Goal: Task Accomplishment & Management: Complete application form

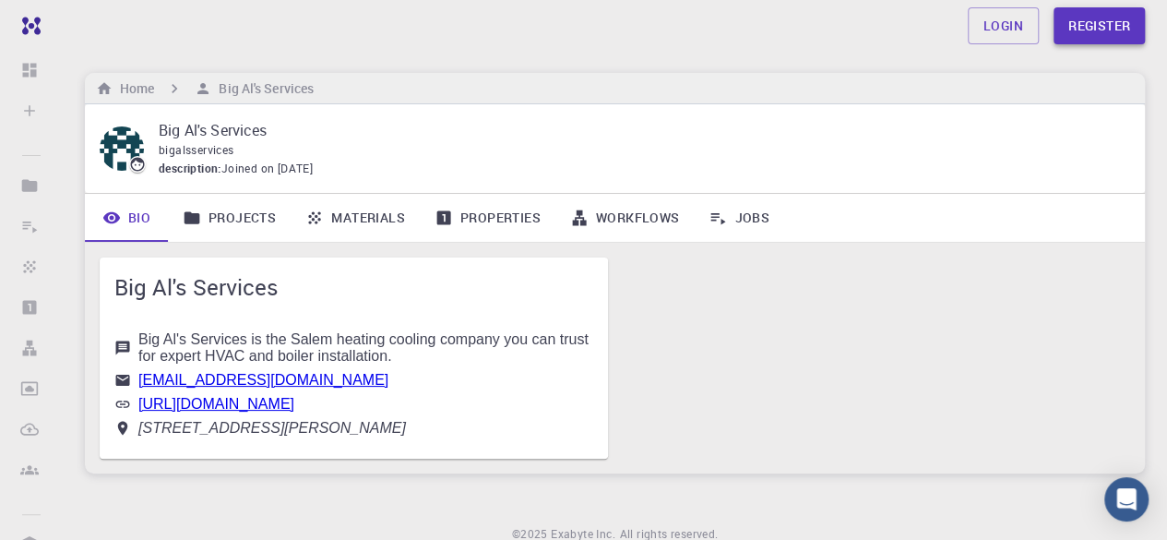
click at [1087, 28] on link "Register" at bounding box center [1099, 25] width 91 height 37
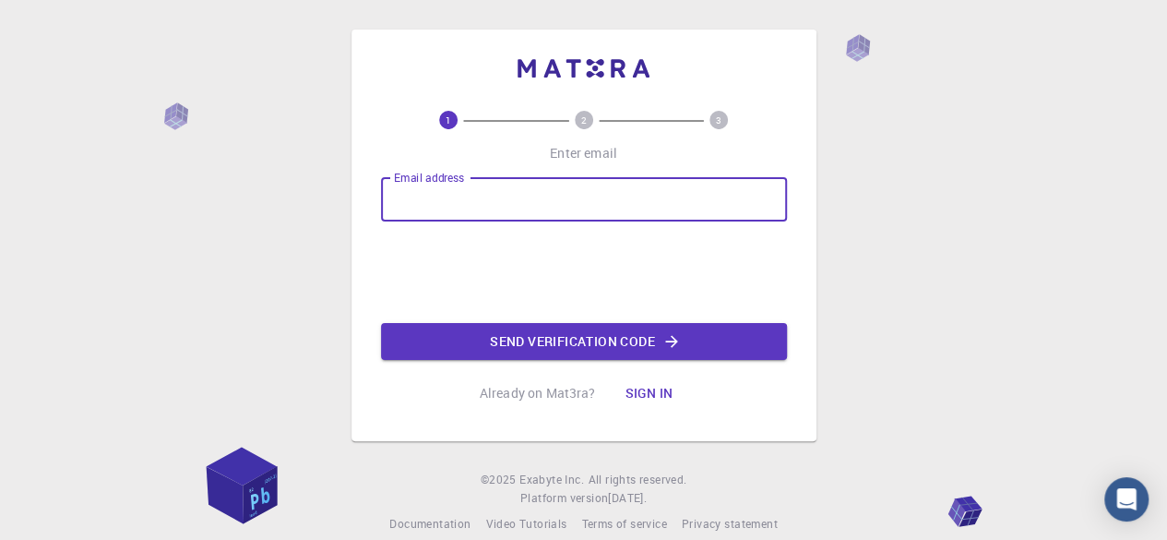
click at [506, 209] on input "Email address" at bounding box center [584, 199] width 406 height 44
type input "[EMAIL_ADDRESS][DOMAIN_NAME]"
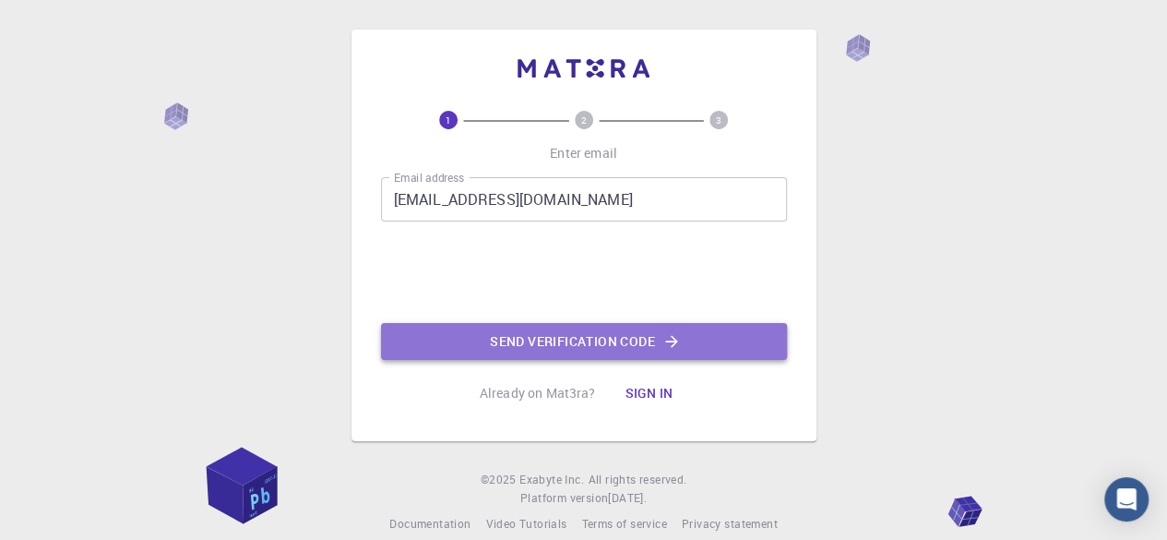
click at [581, 341] on button "Send verification code" at bounding box center [584, 341] width 406 height 37
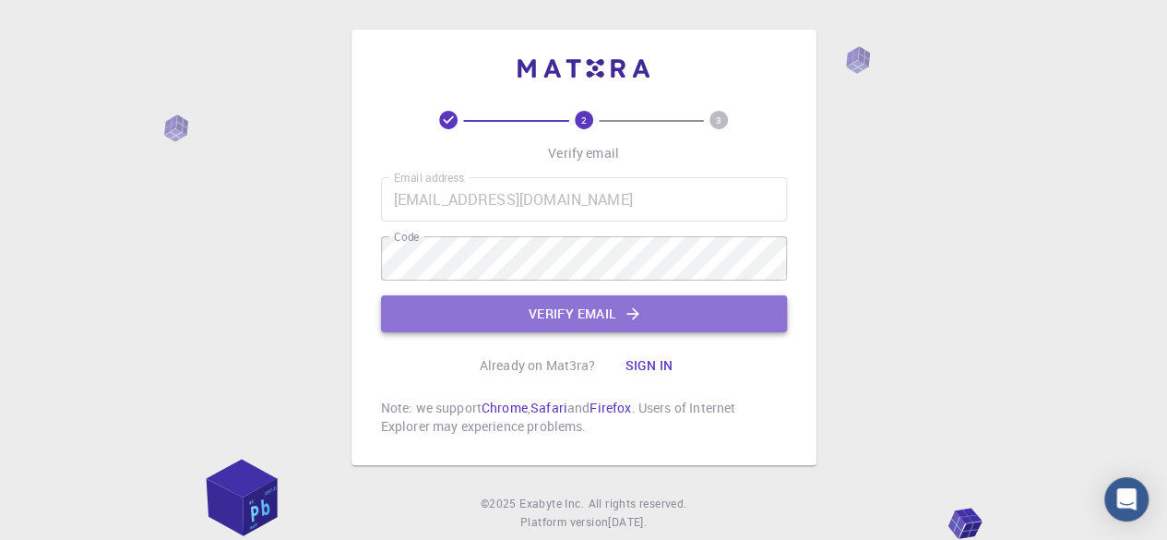
click at [445, 305] on button "Verify email" at bounding box center [584, 313] width 406 height 37
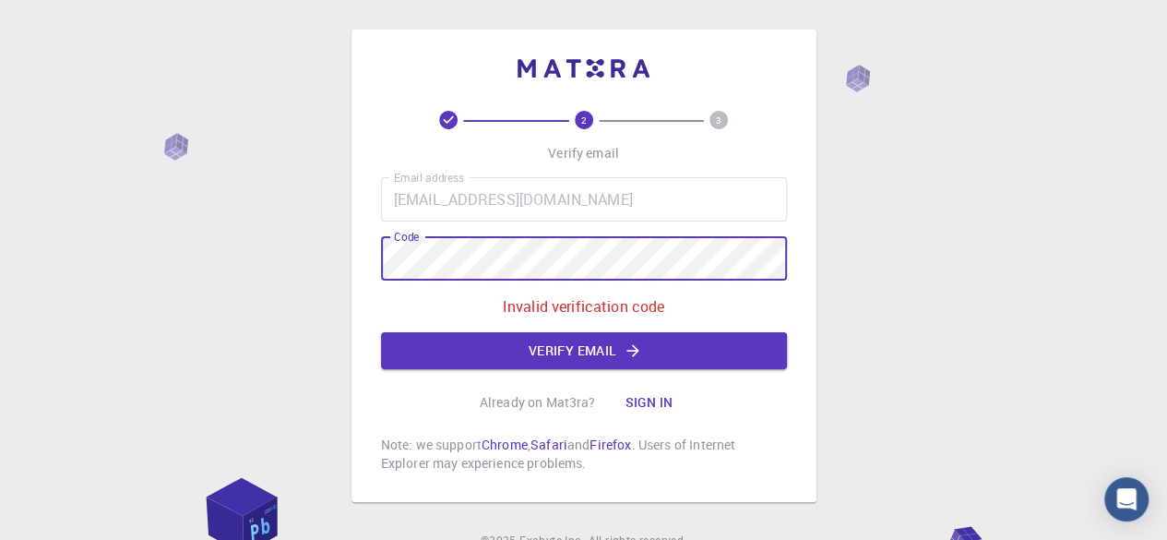
click at [204, 302] on div "2 3 Verify email Email address [EMAIL_ADDRESS][DOMAIN_NAME] Email address Code …" at bounding box center [583, 312] width 1167 height 624
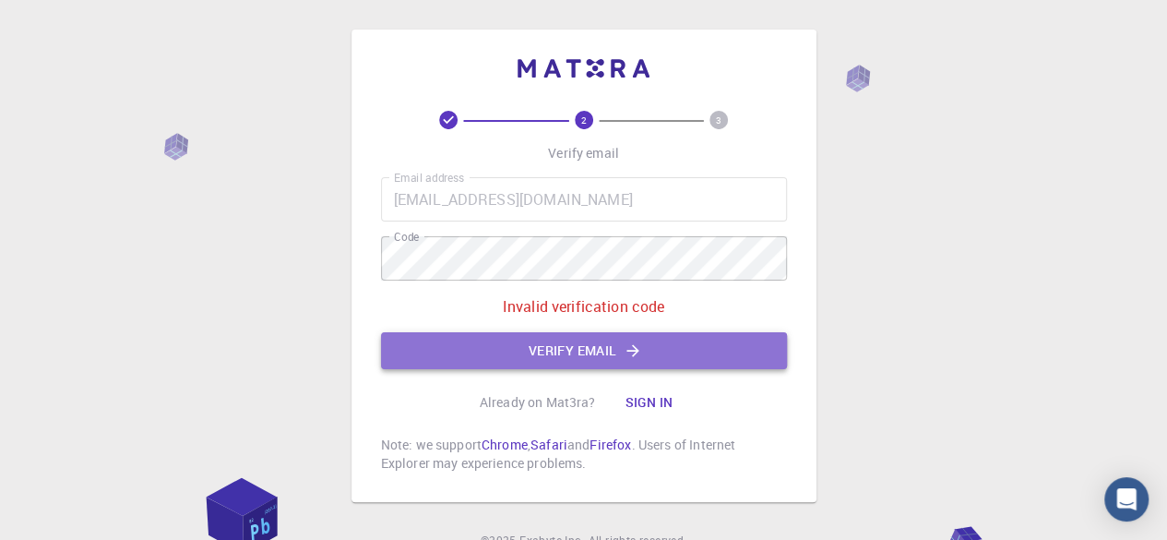
click at [423, 364] on button "Verify email" at bounding box center [584, 350] width 406 height 37
click at [421, 354] on button "Verify email" at bounding box center [584, 350] width 406 height 37
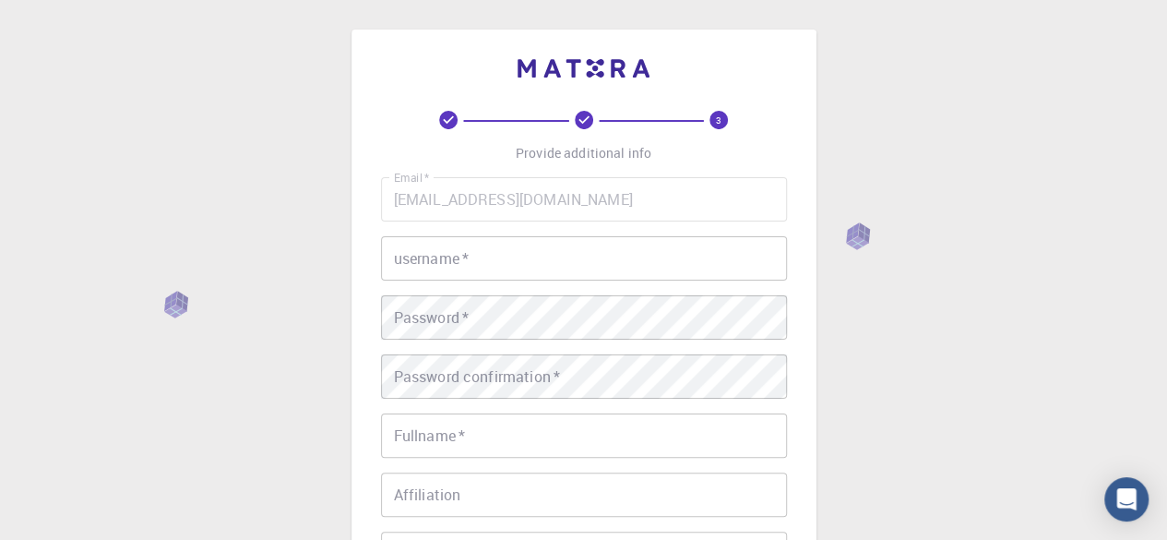
click at [466, 256] on input "username   *" at bounding box center [584, 258] width 406 height 44
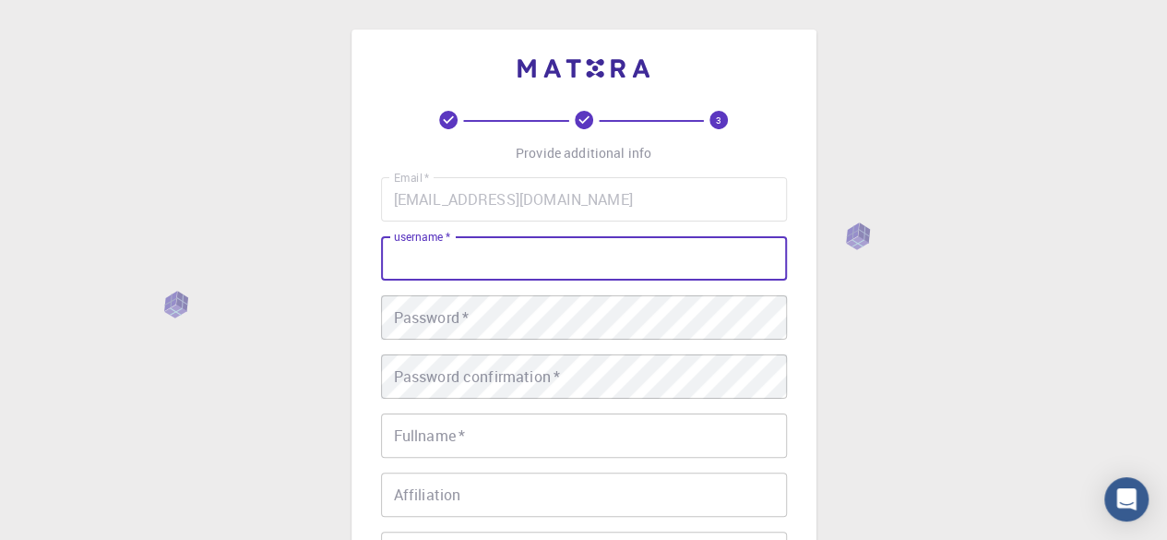
paste input "jptowerconsulting"
type input "jptowerconsulting"
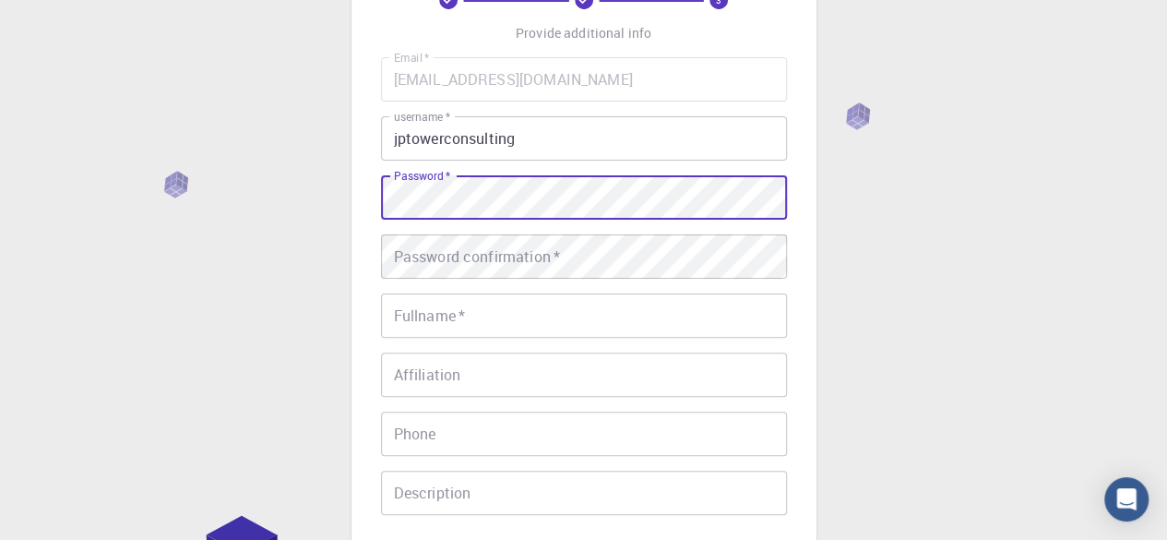
scroll to position [123, 0]
click at [492, 244] on div "Password confirmation   * Password confirmation   *" at bounding box center [584, 254] width 406 height 44
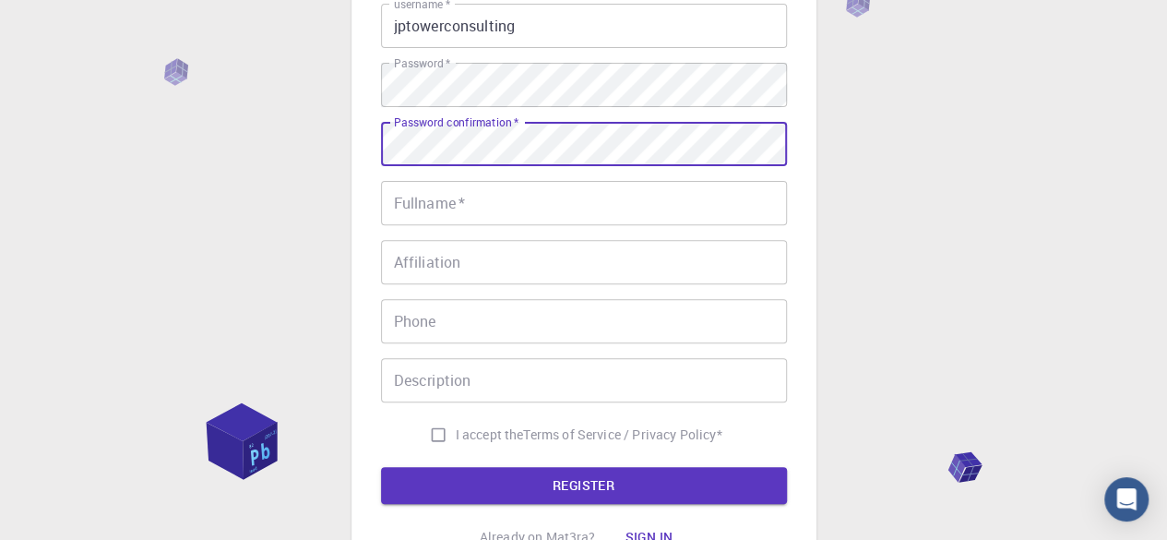
scroll to position [256, 0]
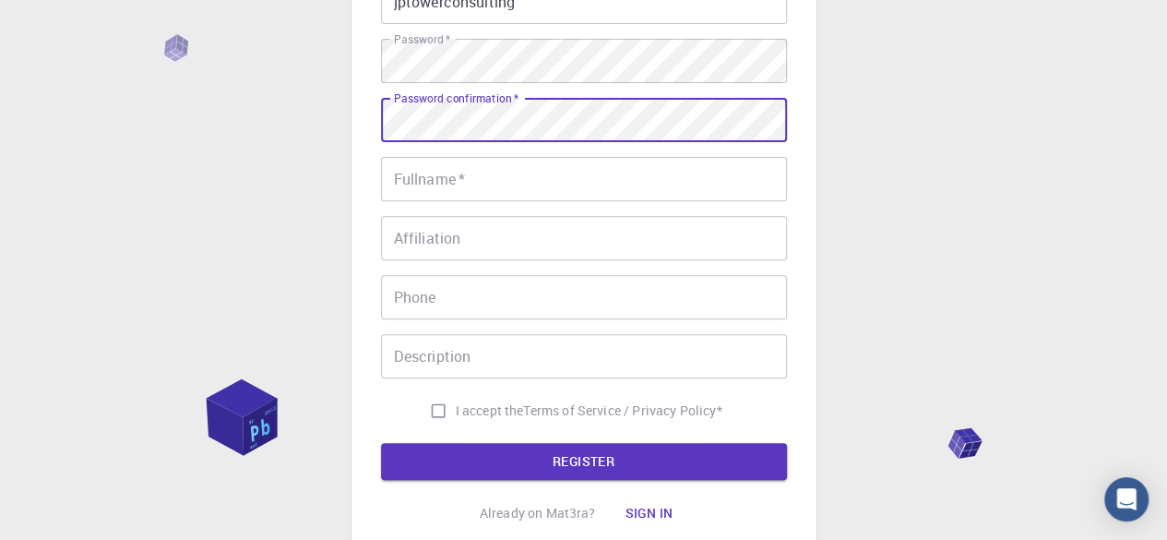
click at [430, 174] on input "Fullname   *" at bounding box center [584, 179] width 406 height 44
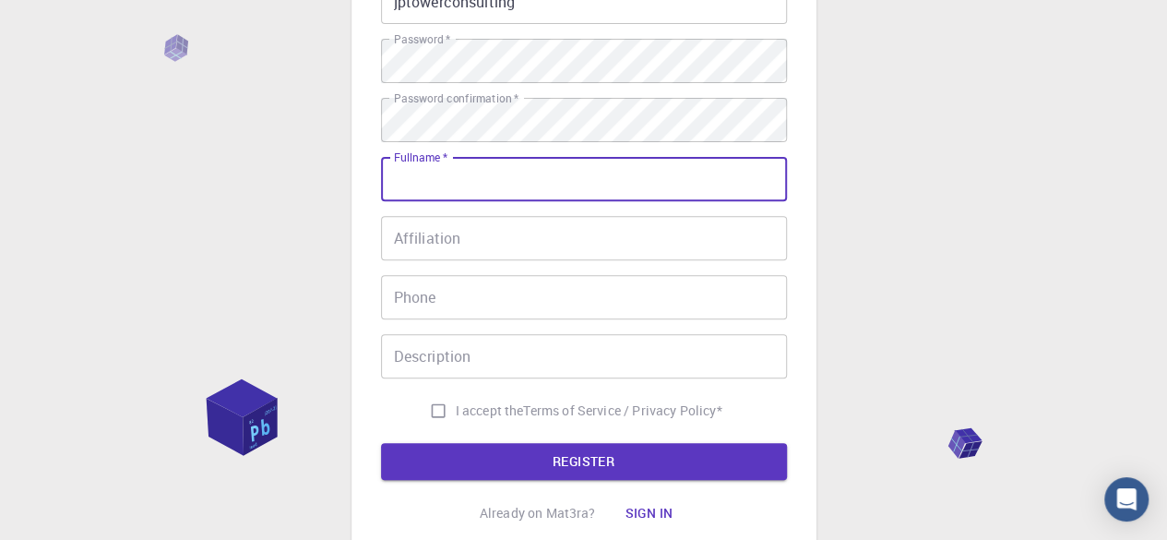
click at [413, 170] on input "Fullname   *" at bounding box center [584, 179] width 406 height 44
paste input "JP Tower Consulting"
type input "JP Tower Consulting"
click at [441, 234] on input "Affiliation" at bounding box center [584, 238] width 406 height 44
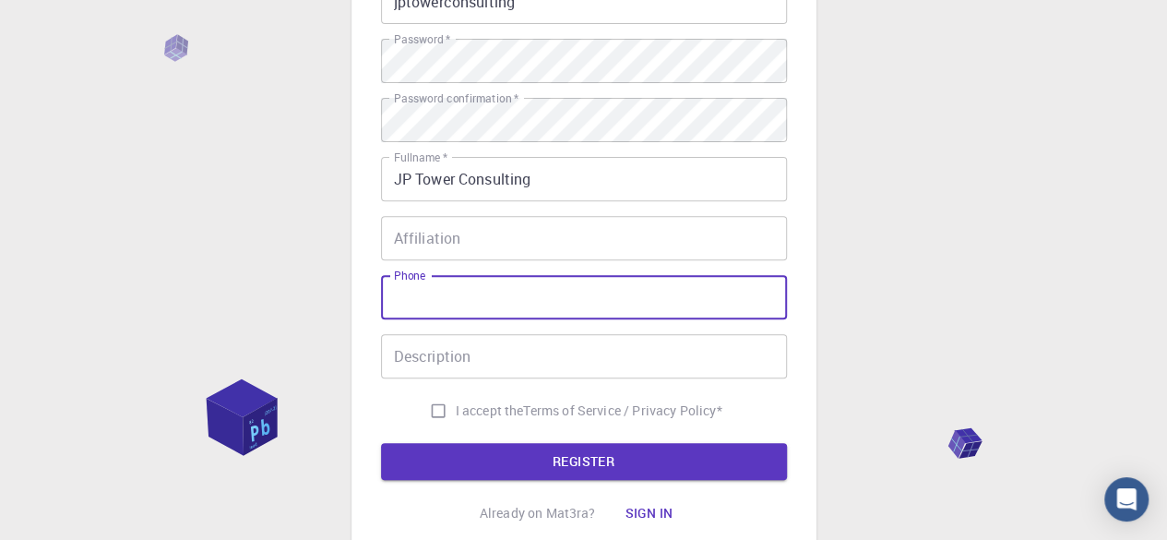
click at [445, 297] on input "Phone" at bounding box center [584, 297] width 406 height 44
paste input "9786068379"
type input "9786068379"
click at [485, 355] on input "Description" at bounding box center [584, 356] width 406 height 44
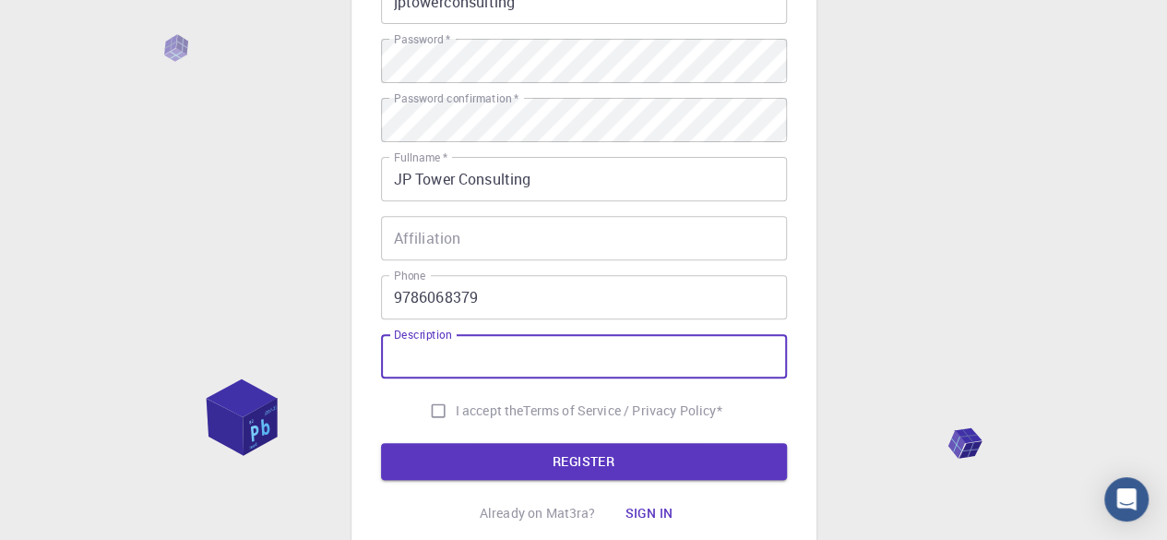
paste input "Evaluate your options with expert guidance. JP Tower Consulting provides full a…"
type input "Evaluate your options with expert guidance. JP Tower Consulting provides full a…"
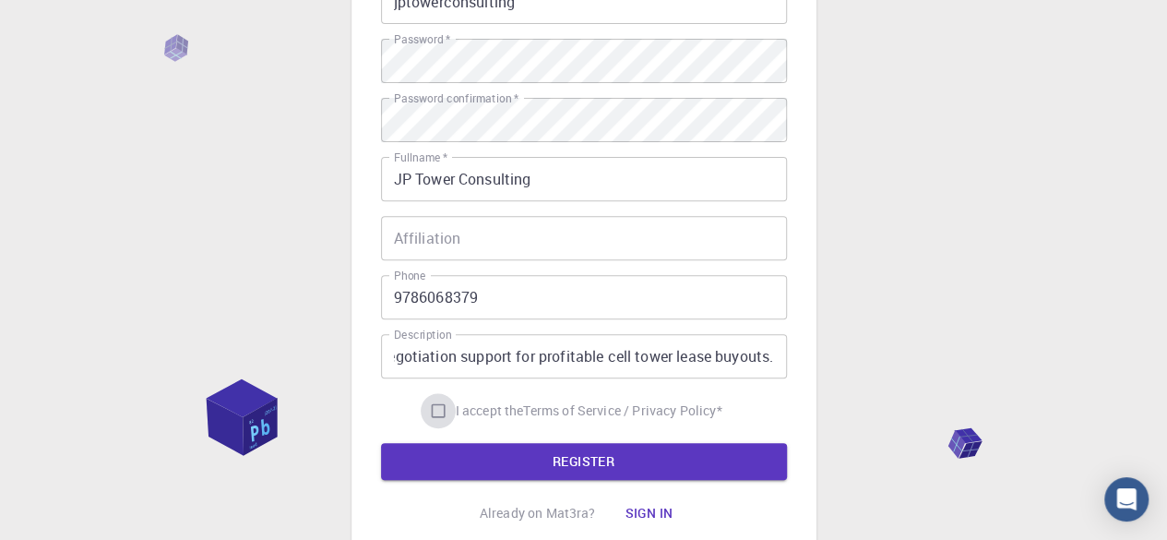
scroll to position [0, 0]
click at [432, 405] on input "I accept the Terms of Service / Privacy Policy *" at bounding box center [438, 410] width 35 height 35
checkbox input "true"
click at [521, 457] on button "REGISTER" at bounding box center [584, 461] width 406 height 37
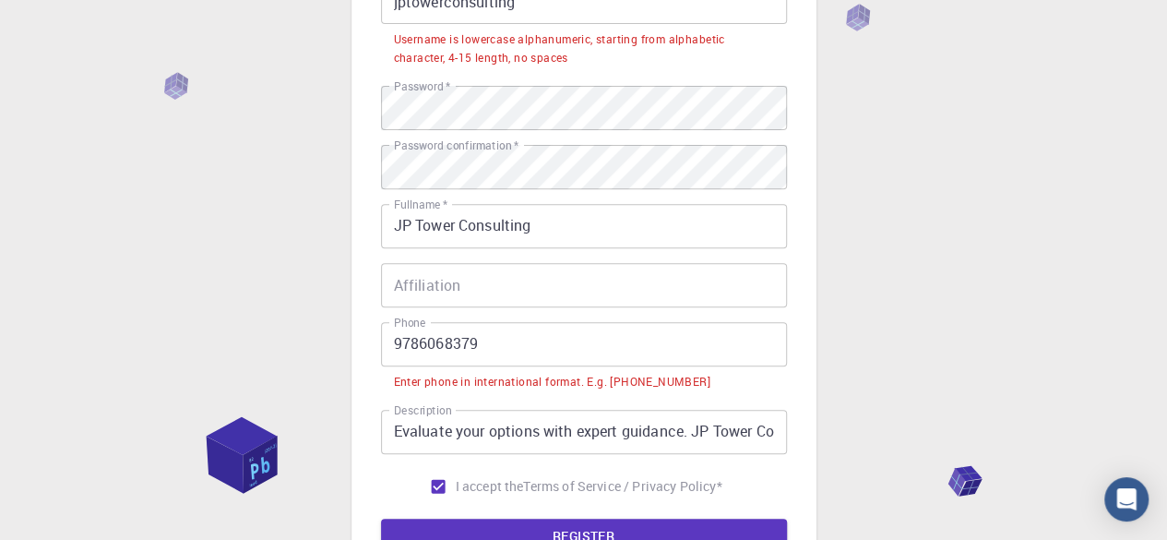
click at [398, 346] on input "9786068379" at bounding box center [584, 344] width 406 height 44
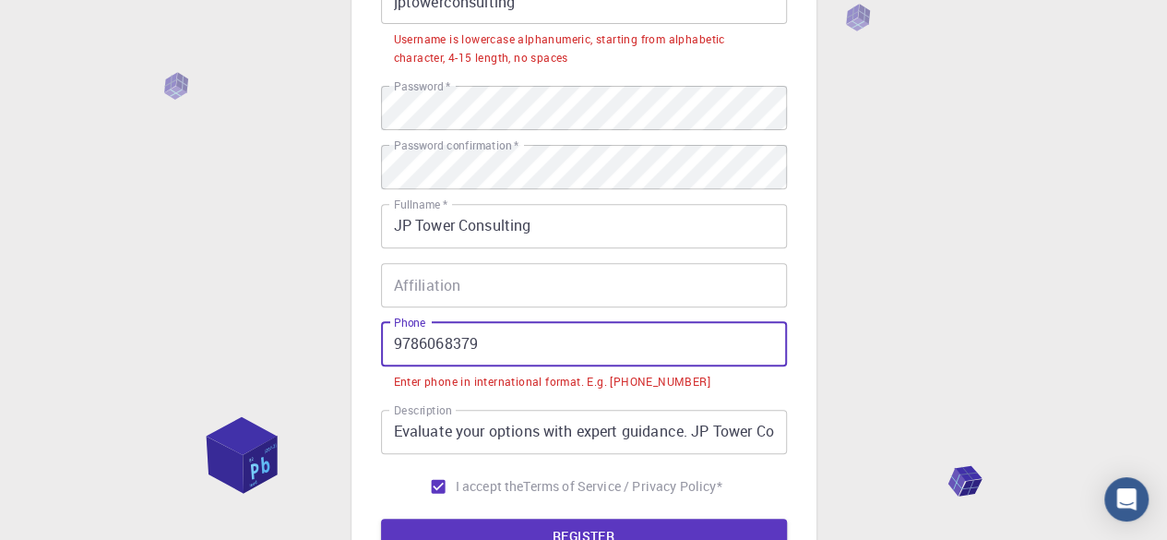
click at [397, 347] on input "9786068379" at bounding box center [584, 344] width 406 height 44
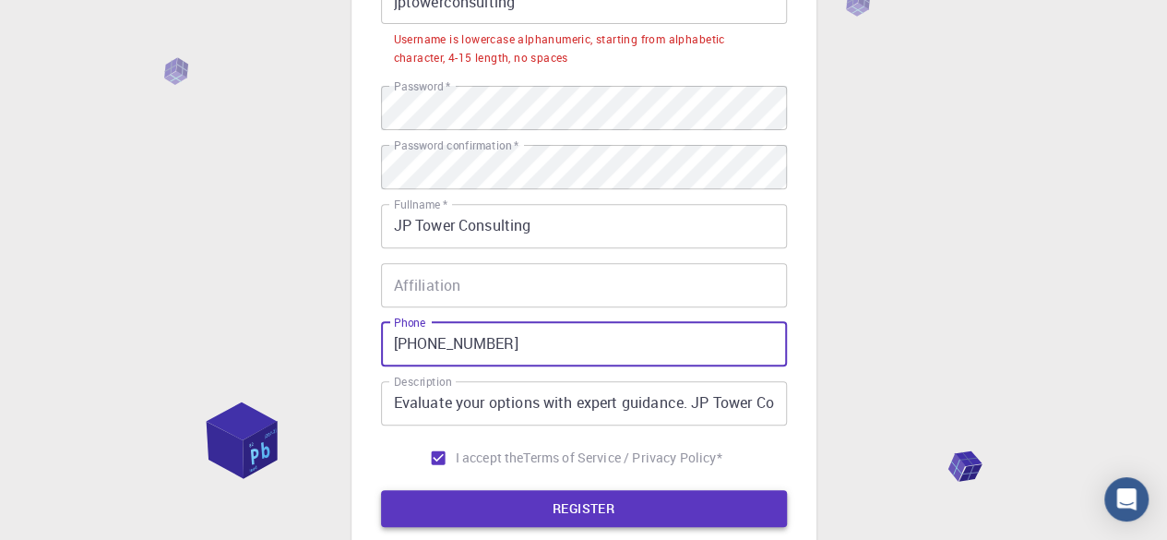
type input "[PHONE_NUMBER]"
click at [586, 511] on button "REGISTER" at bounding box center [584, 508] width 406 height 37
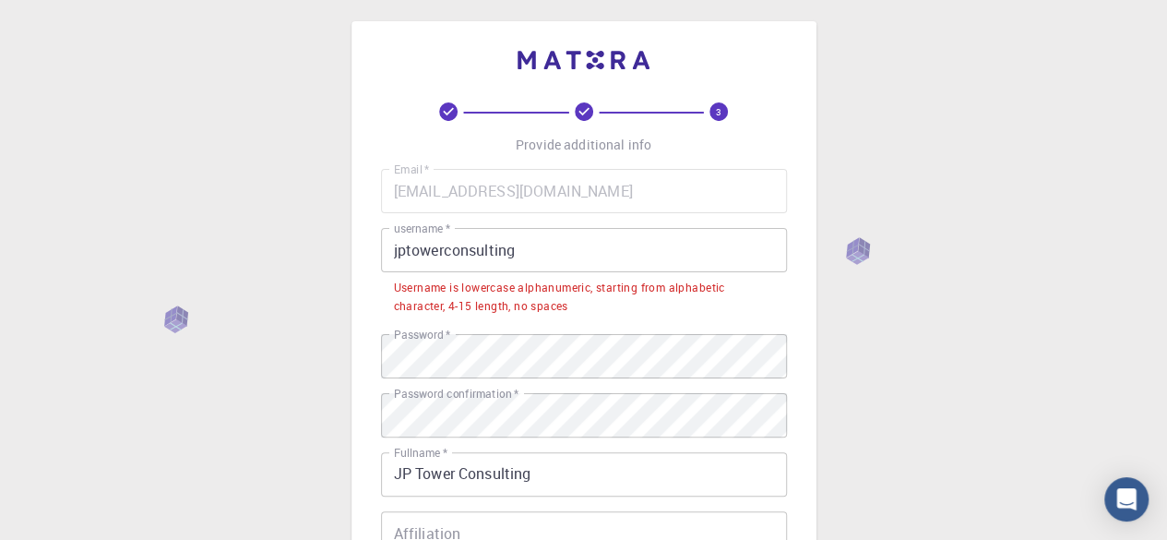
scroll to position [1, 0]
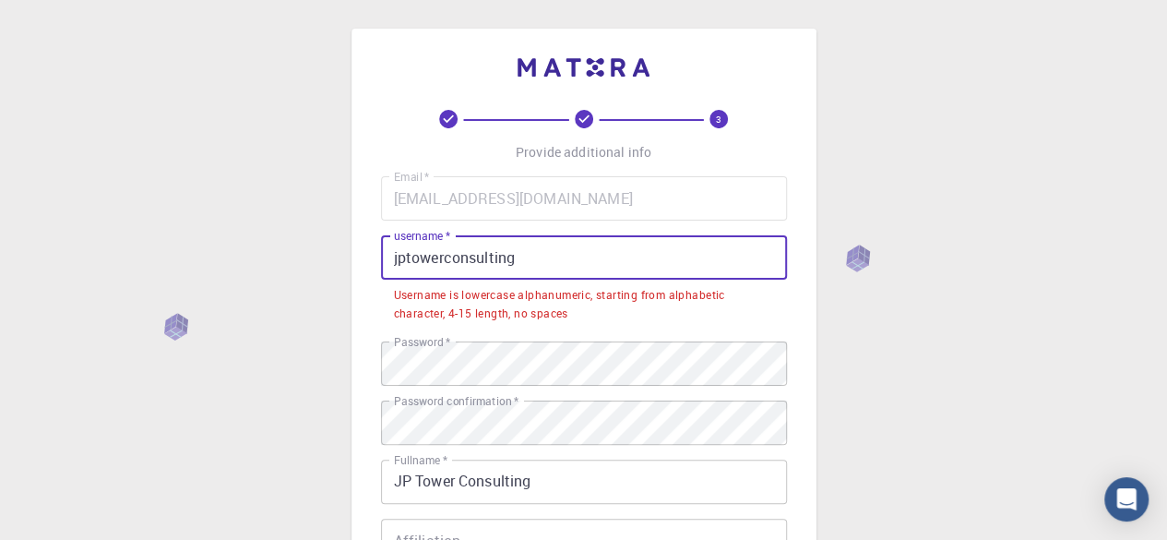
click at [574, 261] on input "jptowerconsulting" at bounding box center [584, 257] width 406 height 44
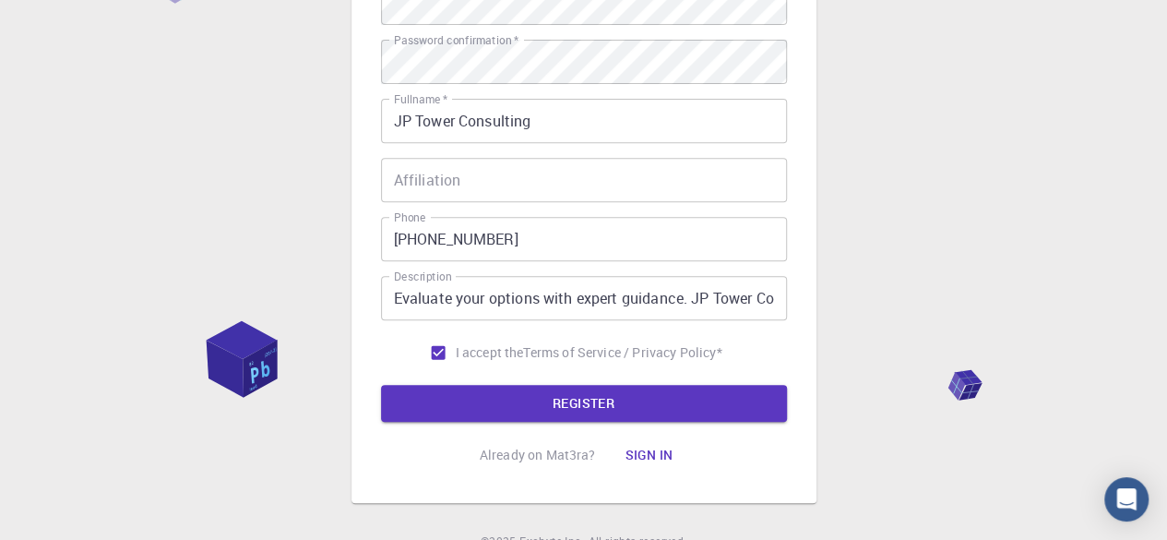
scroll to position [312, 0]
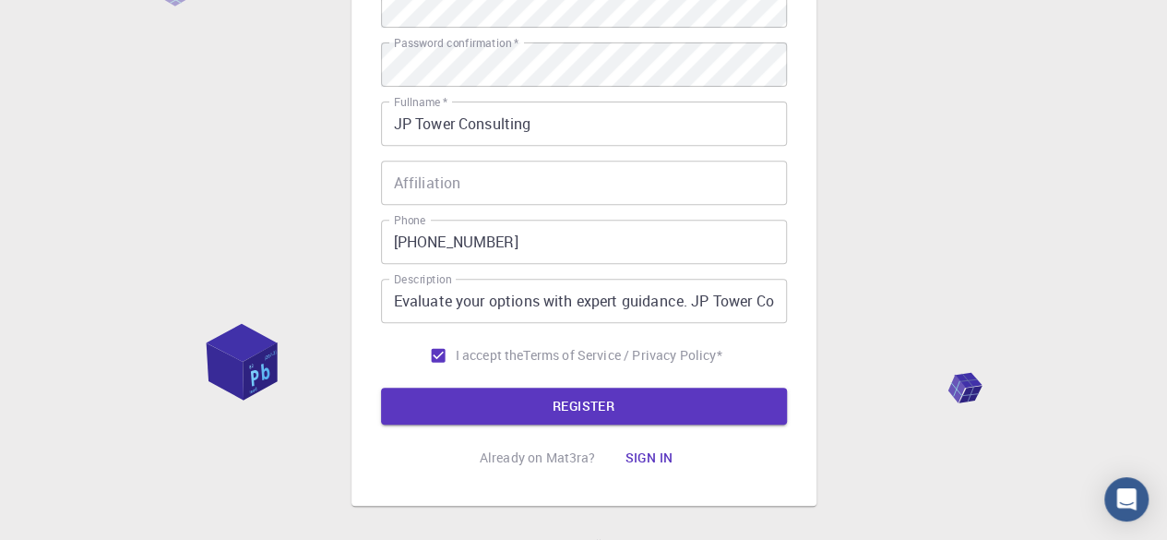
type input "jptower"
click at [493, 387] on form "Email   * [EMAIL_ADDRESS][DOMAIN_NAME] Email   * username   * jptower username …" at bounding box center [584, 144] width 406 height 559
click at [489, 401] on button "REGISTER" at bounding box center [584, 405] width 406 height 37
